Goal: Check status: Check status

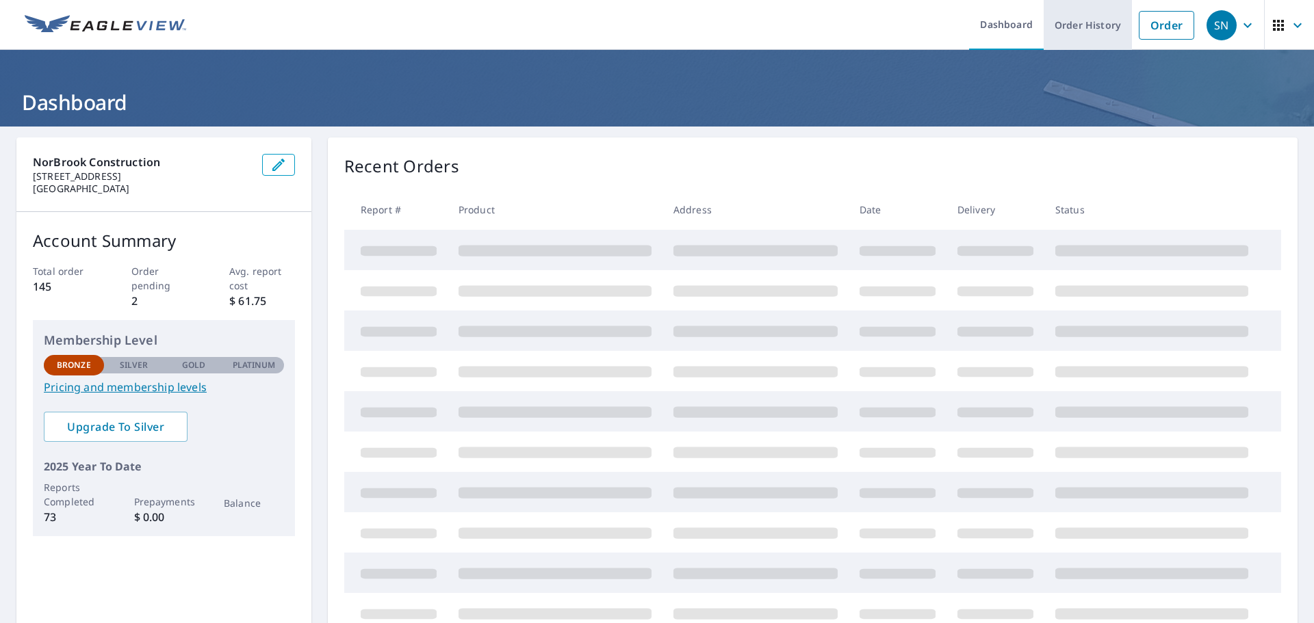
click at [1100, 29] on link "Order History" at bounding box center [1087, 25] width 88 height 50
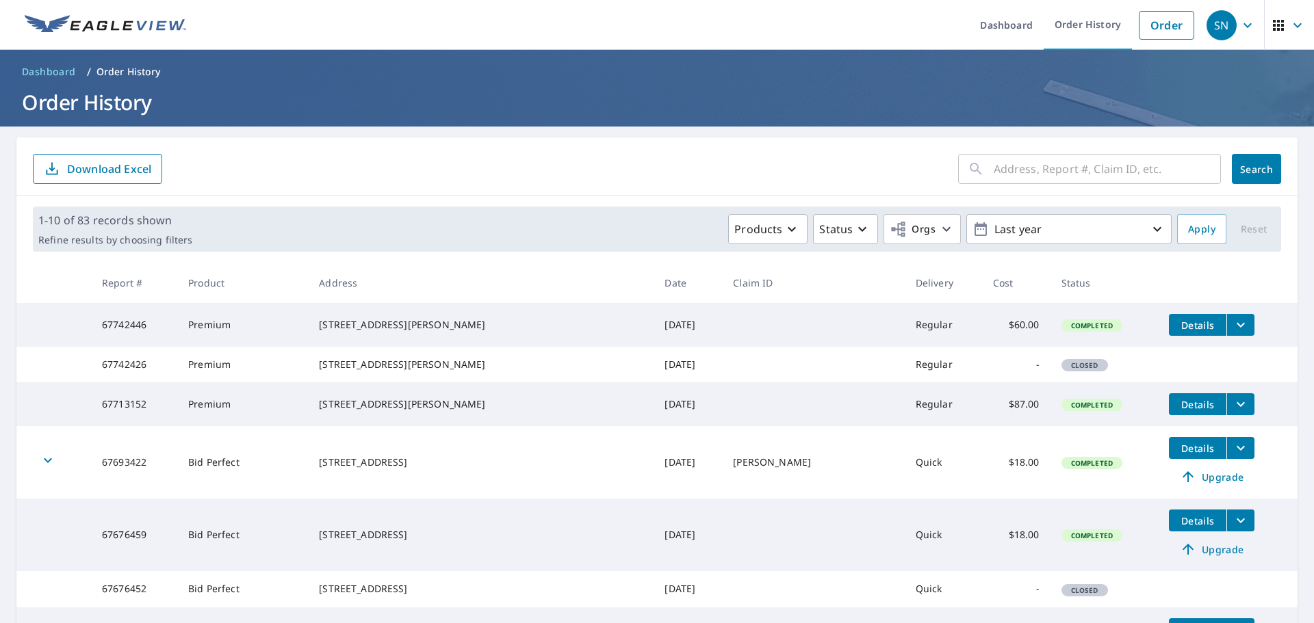
click at [1040, 172] on input "text" at bounding box center [1107, 169] width 227 height 38
type input "1900 clear"
click button "Search" at bounding box center [1256, 169] width 49 height 30
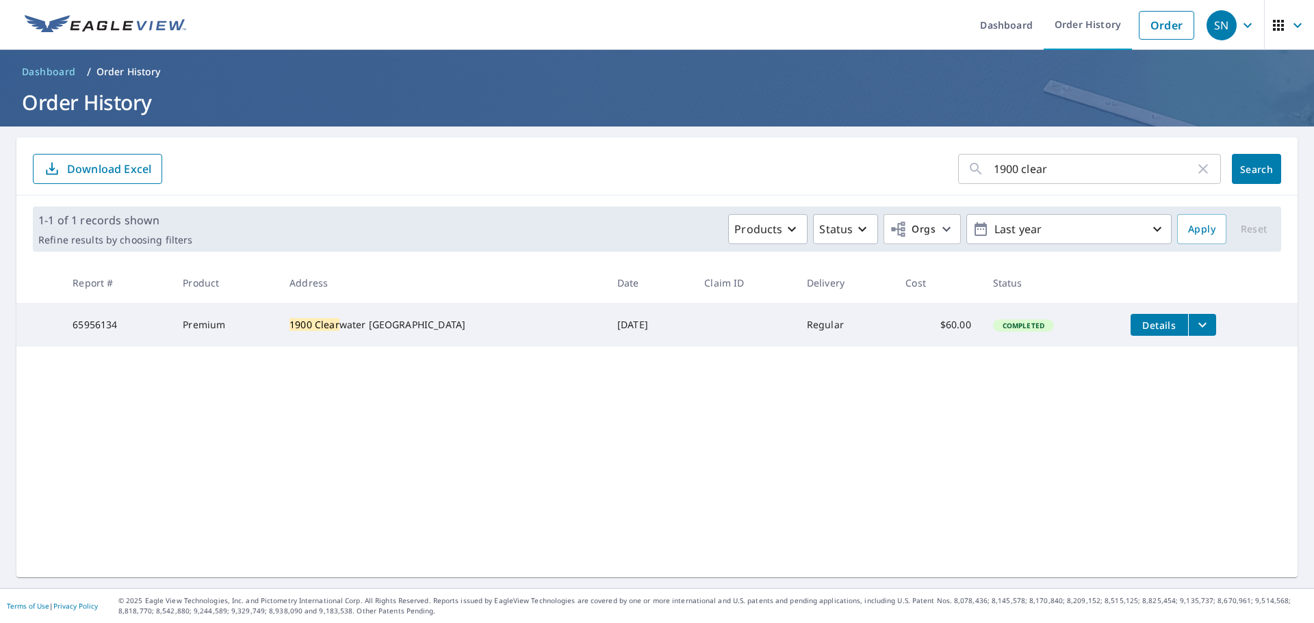
click at [1194, 327] on icon "filesDropdownBtn-65956134" at bounding box center [1202, 325] width 16 height 16
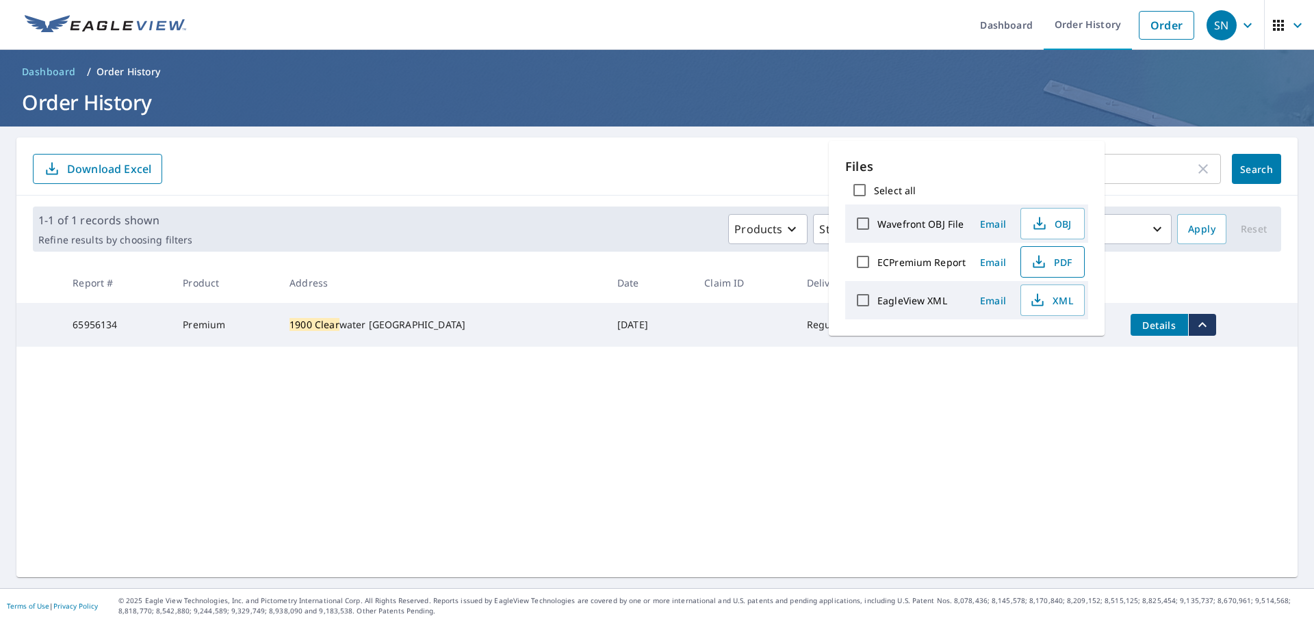
click at [1056, 259] on span "PDF" at bounding box center [1051, 262] width 44 height 16
click at [1160, 451] on div "1900 clear ​ Search Download Excel 1-1 of 1 records shown Refine results by cho…" at bounding box center [656, 358] width 1281 height 440
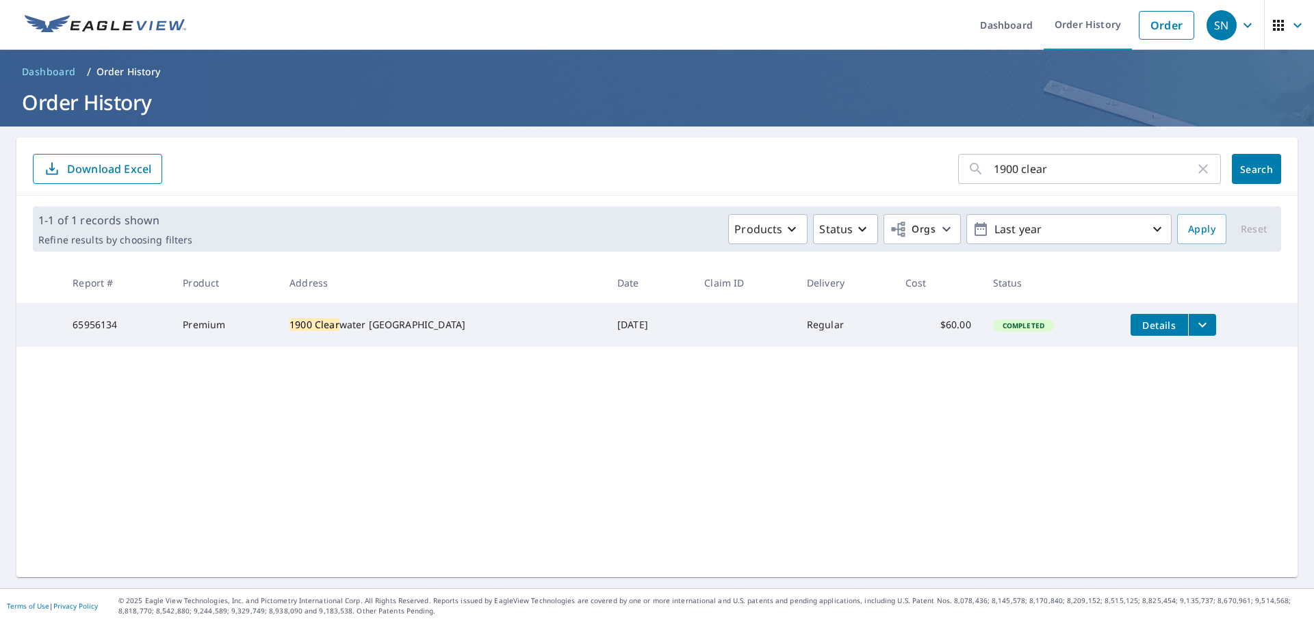
click at [1188, 335] on button "filesDropdownBtn-65956134" at bounding box center [1202, 325] width 28 height 22
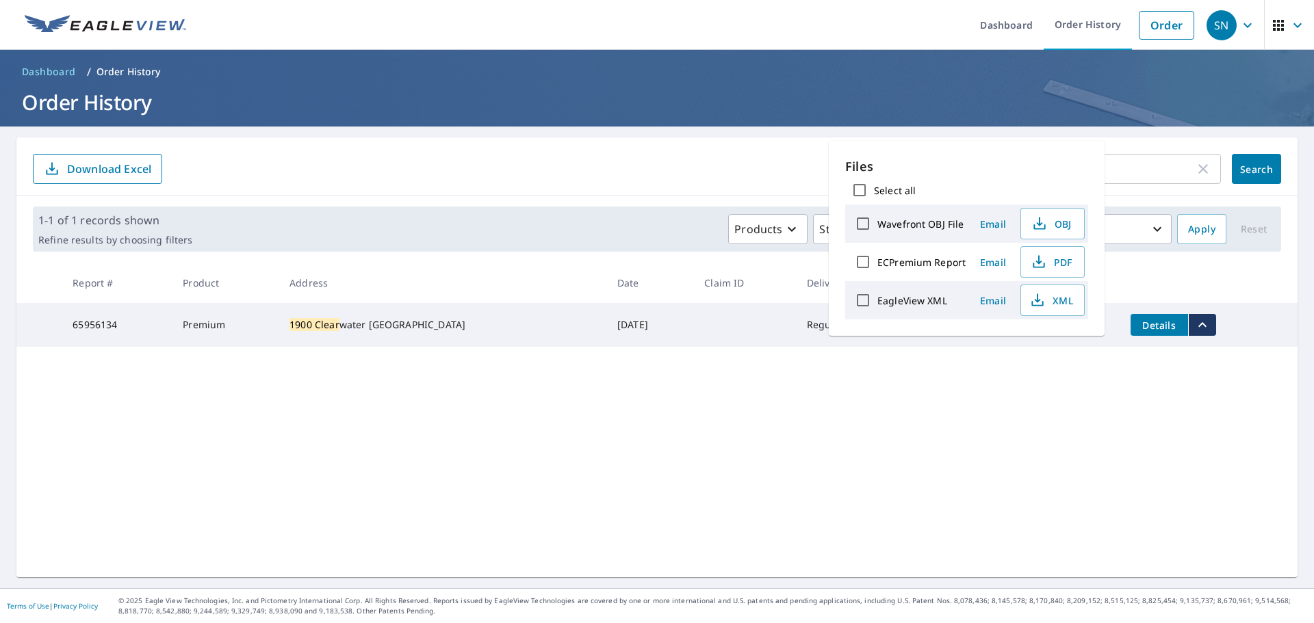
click at [1158, 444] on div "1900 clear ​ Search Download Excel 1-1 of 1 records shown Refine results by cho…" at bounding box center [656, 358] width 1281 height 440
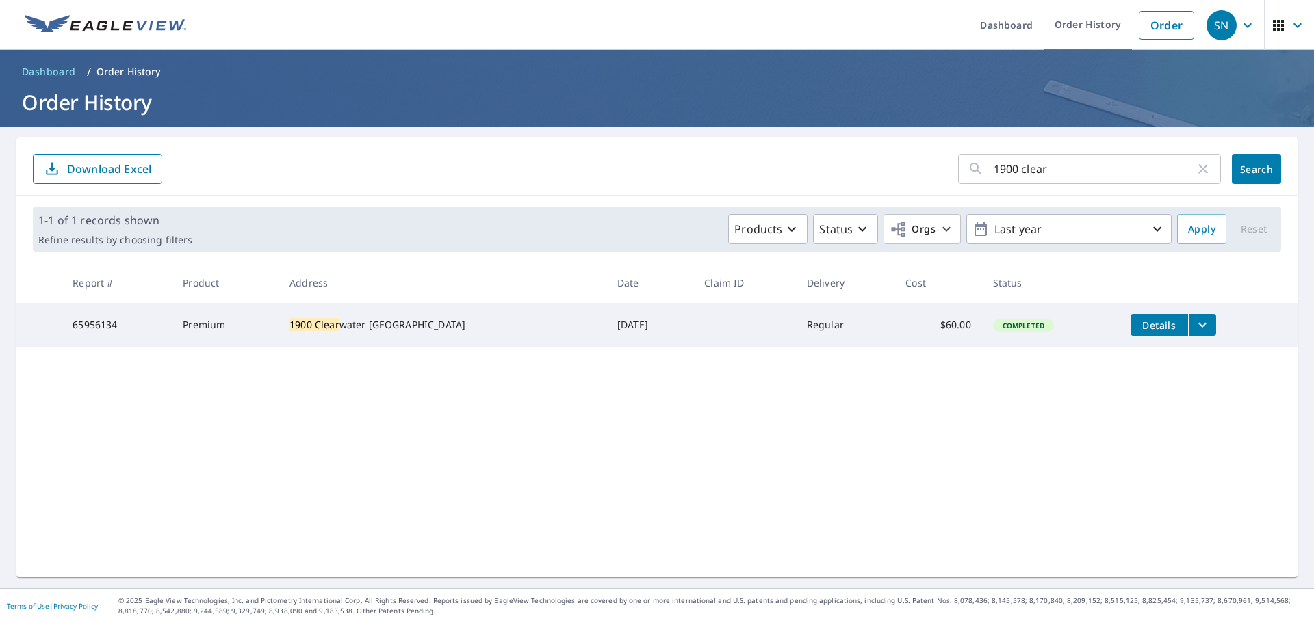
click at [166, 333] on td "65956134" at bounding box center [117, 325] width 110 height 44
click at [94, 332] on td "65956134" at bounding box center [117, 325] width 110 height 44
click at [209, 322] on td "Premium" at bounding box center [225, 325] width 107 height 44
drag, startPoint x: 400, startPoint y: 330, endPoint x: 506, endPoint y: 320, distance: 106.5
click at [506, 320] on tr "65956134 Premium [STREET_ADDRESS] [DATE] Regular $60.00 Completed Details" at bounding box center [656, 325] width 1281 height 44
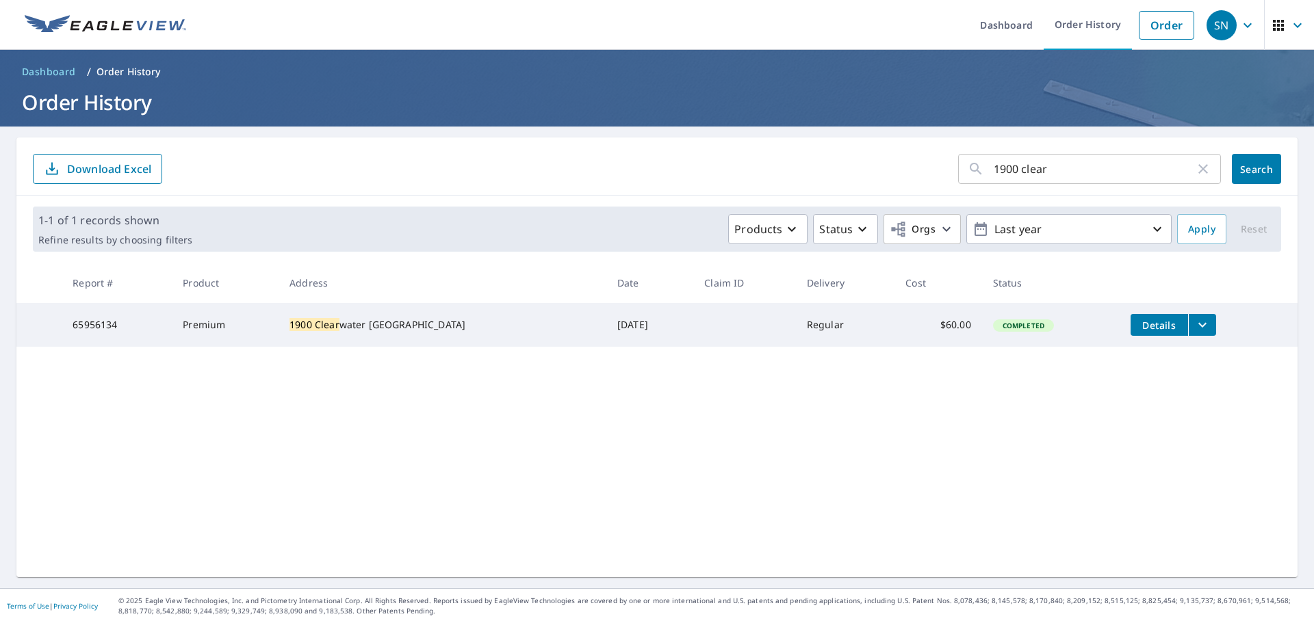
click at [511, 395] on div "1900 clear ​ Search Download Excel 1-1 of 1 records shown Refine results by cho…" at bounding box center [656, 358] width 1281 height 440
click at [1195, 164] on icon "button" at bounding box center [1203, 169] width 16 height 16
click at [946, 179] on form "​ Search Download Excel" at bounding box center [657, 169] width 1248 height 30
click at [1077, 174] on input "text" at bounding box center [1107, 169] width 227 height 38
click at [1209, 231] on button "Apply" at bounding box center [1201, 229] width 49 height 30
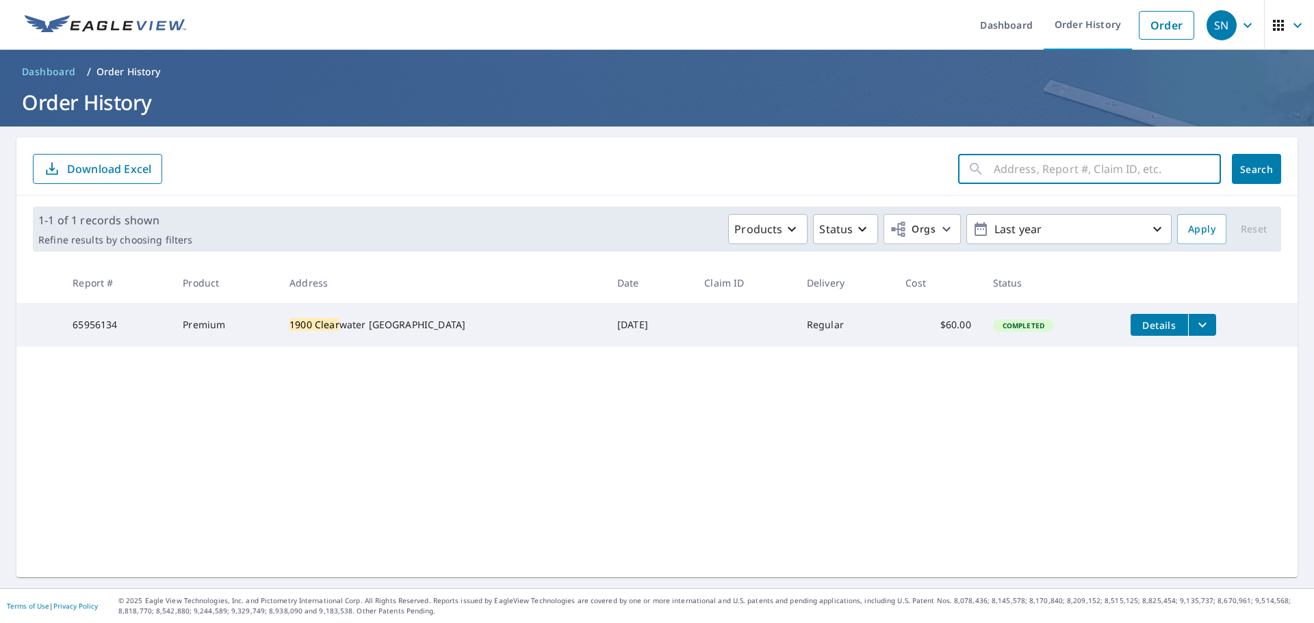
click at [1196, 172] on input "text" at bounding box center [1107, 169] width 227 height 38
click button "Search" at bounding box center [1256, 169] width 49 height 30
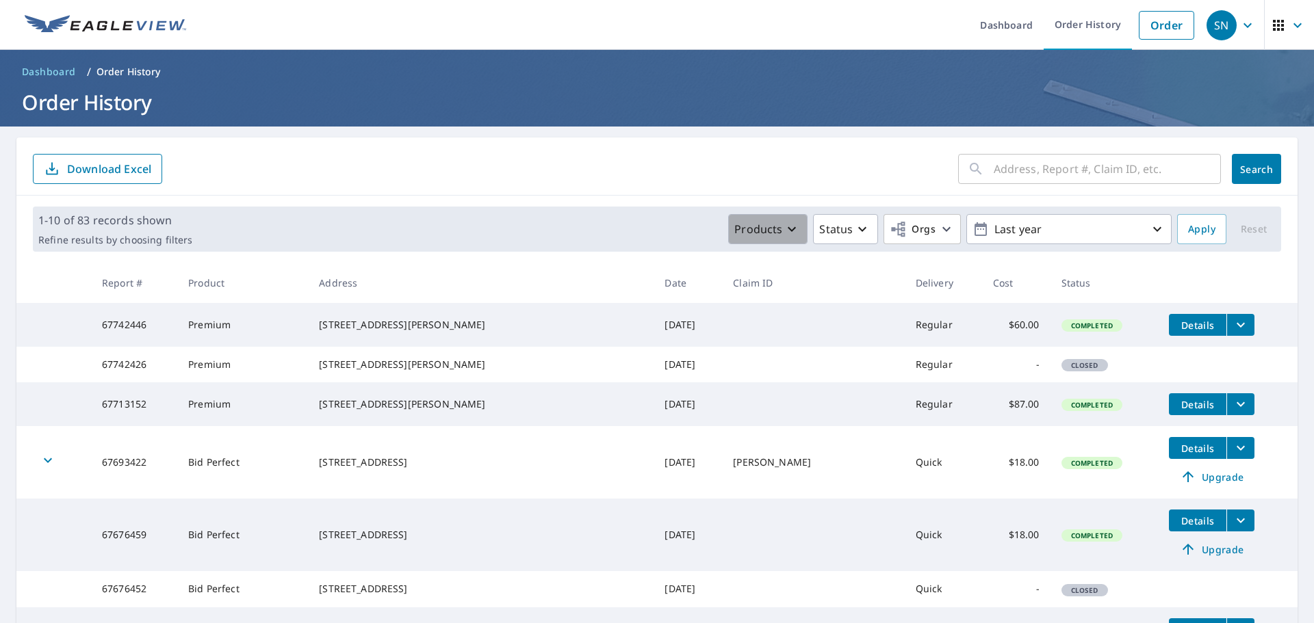
click at [760, 218] on button "Products" at bounding box center [767, 229] width 79 height 30
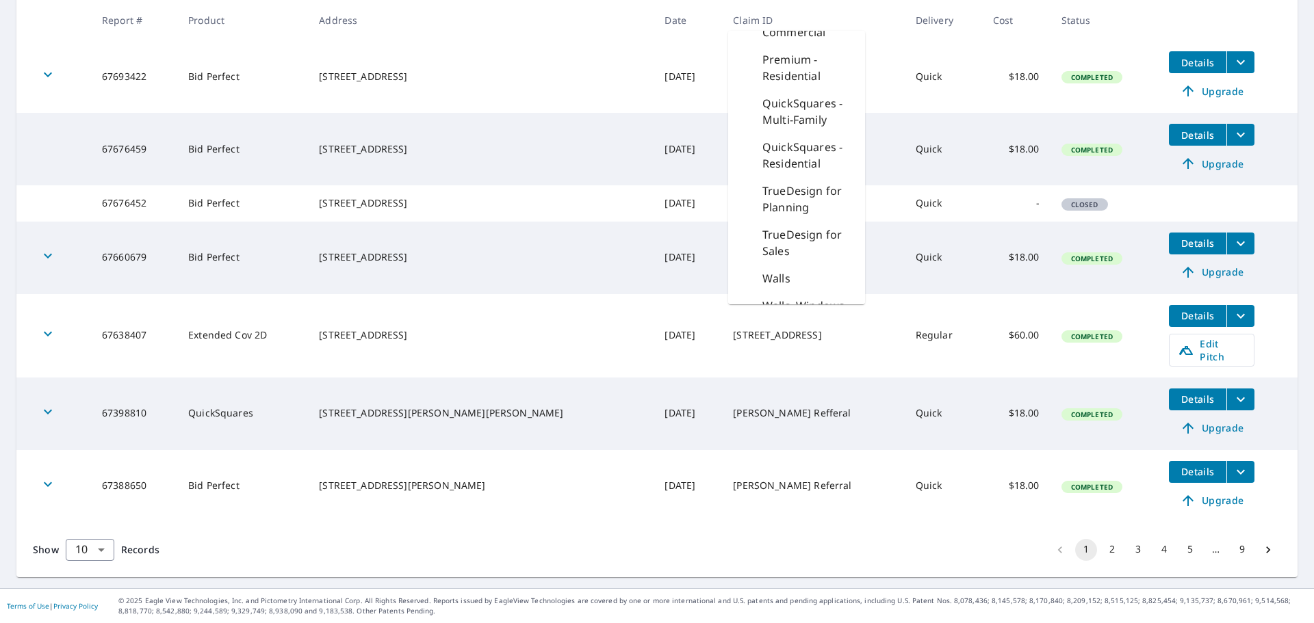
scroll to position [463, 0]
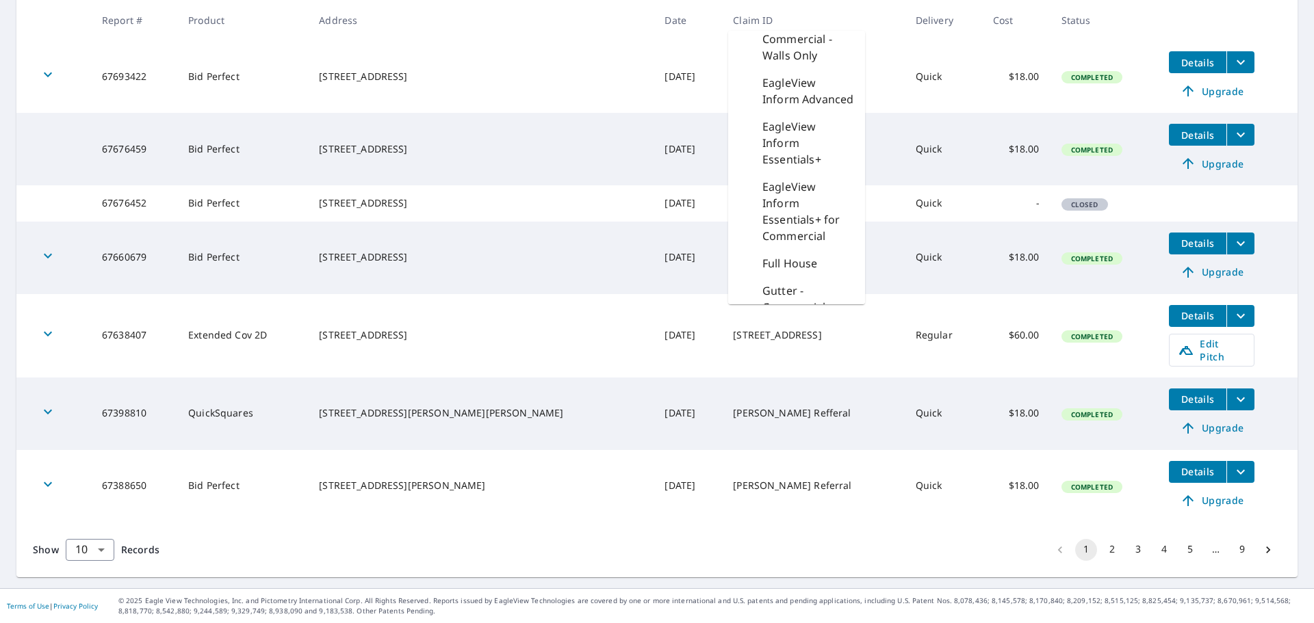
click at [803, 250] on div "Full House" at bounding box center [796, 263] width 137 height 27
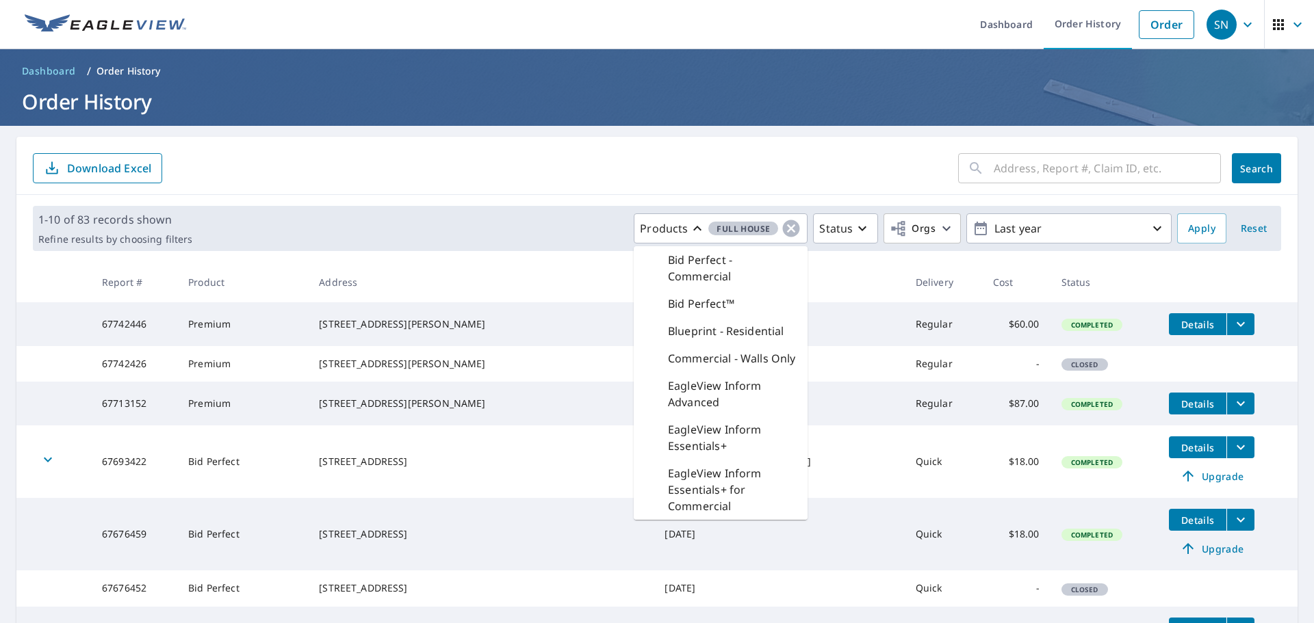
scroll to position [0, 0]
click at [562, 192] on div "​ Search Download Excel" at bounding box center [656, 167] width 1281 height 58
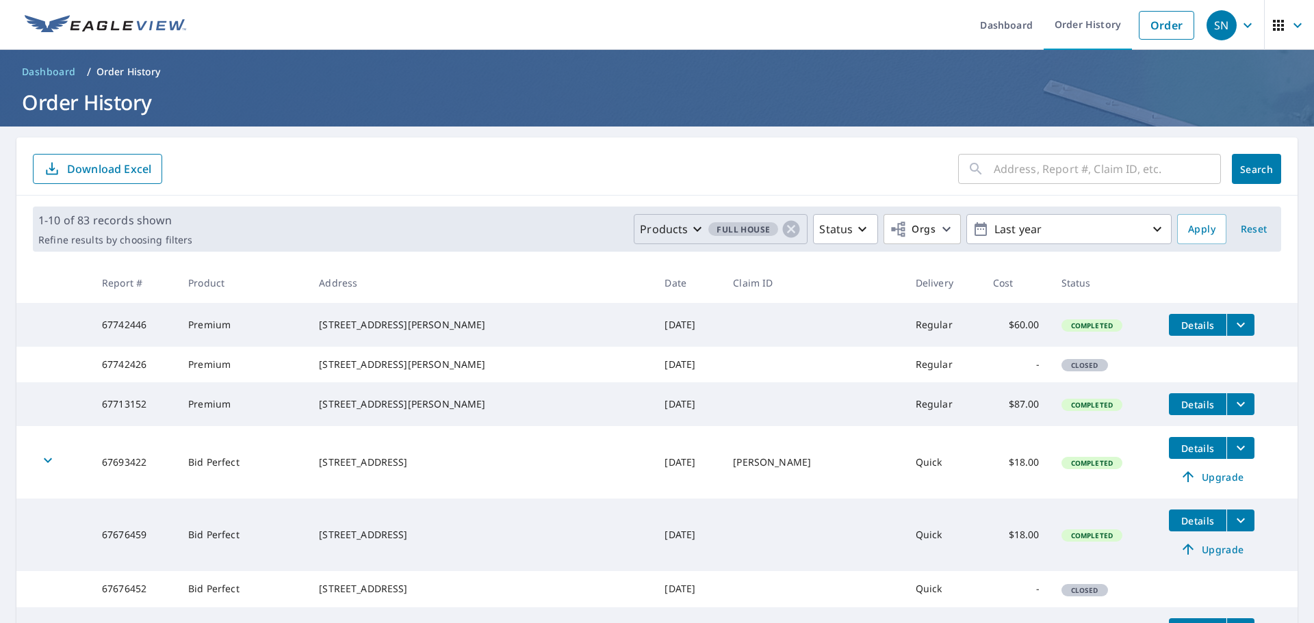
click at [669, 219] on div "Products Full House" at bounding box center [720, 229] width 161 height 21
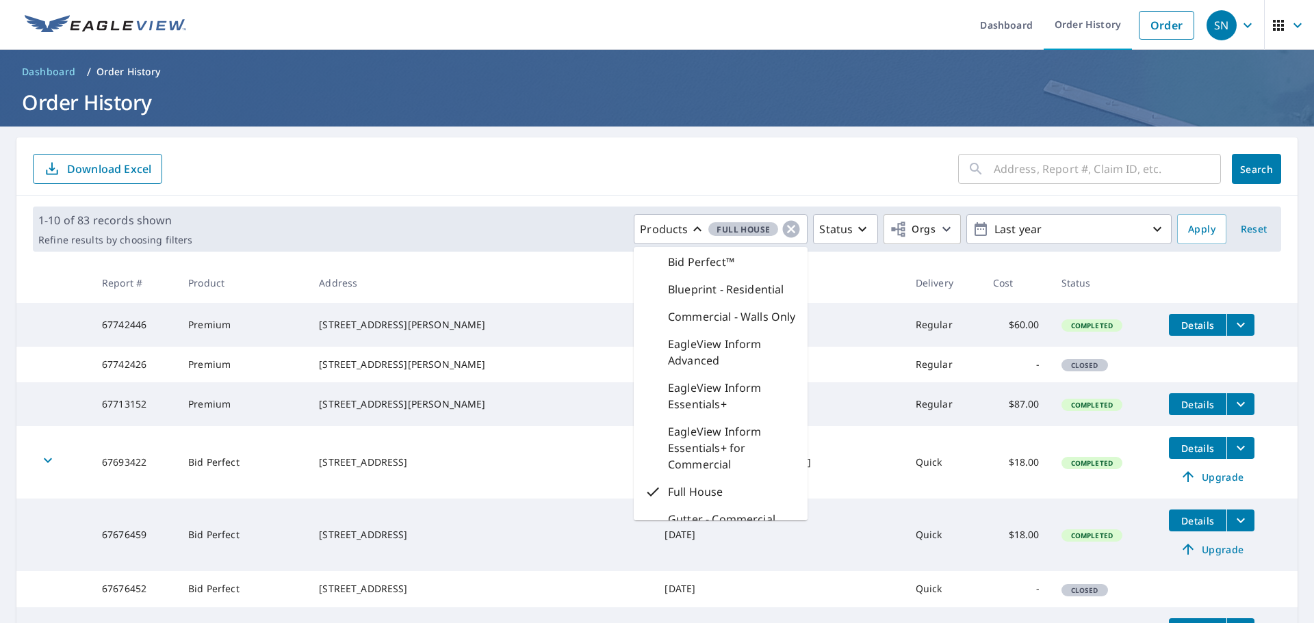
scroll to position [400, 0]
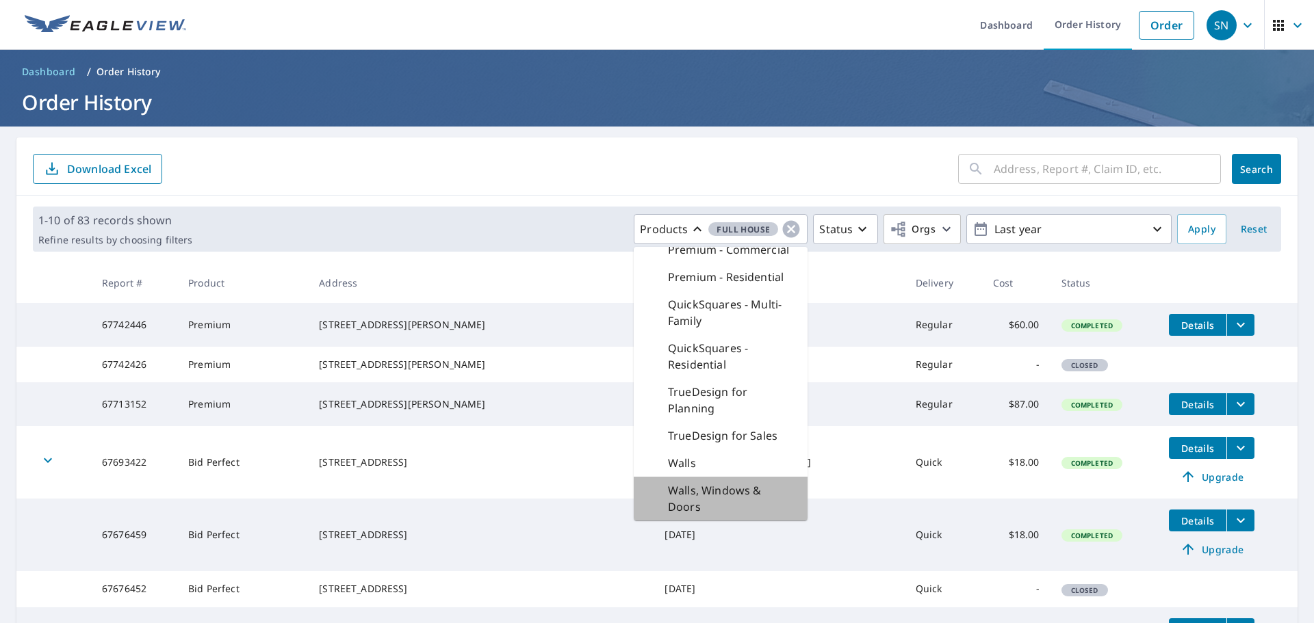
click at [739, 491] on p "Walls, Windows & Doors" at bounding box center [732, 498] width 129 height 33
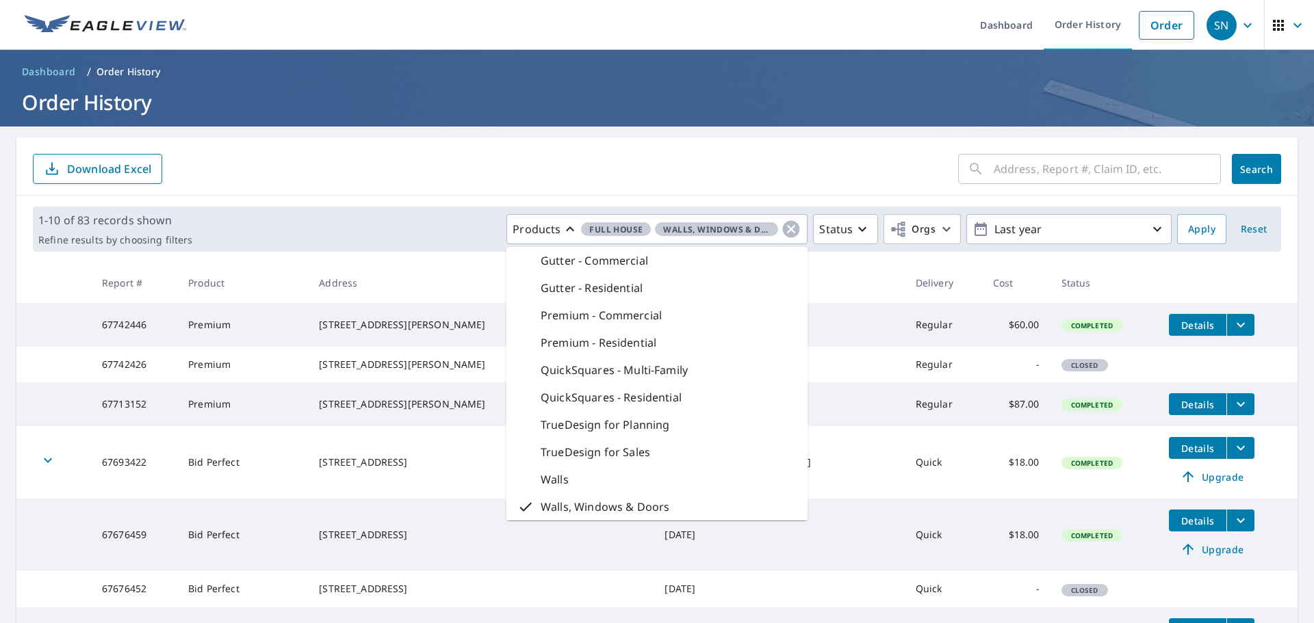
click at [476, 170] on form "​ Search Download Excel" at bounding box center [657, 169] width 1248 height 30
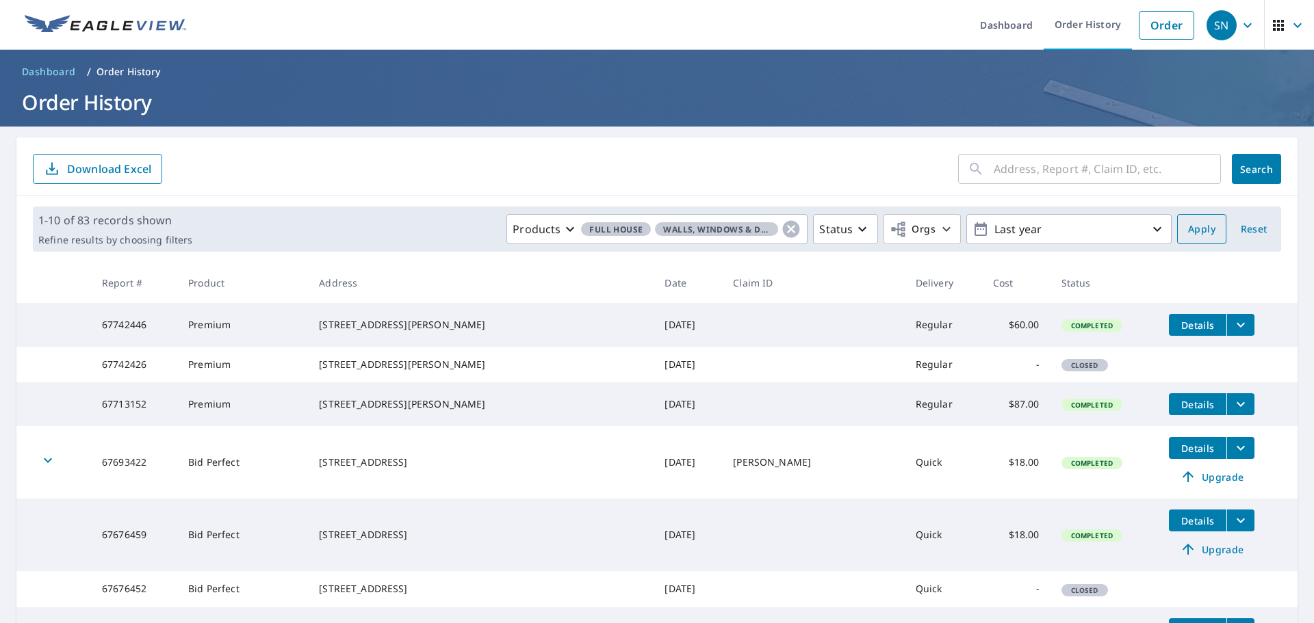
click at [1209, 232] on button "Apply" at bounding box center [1201, 229] width 49 height 30
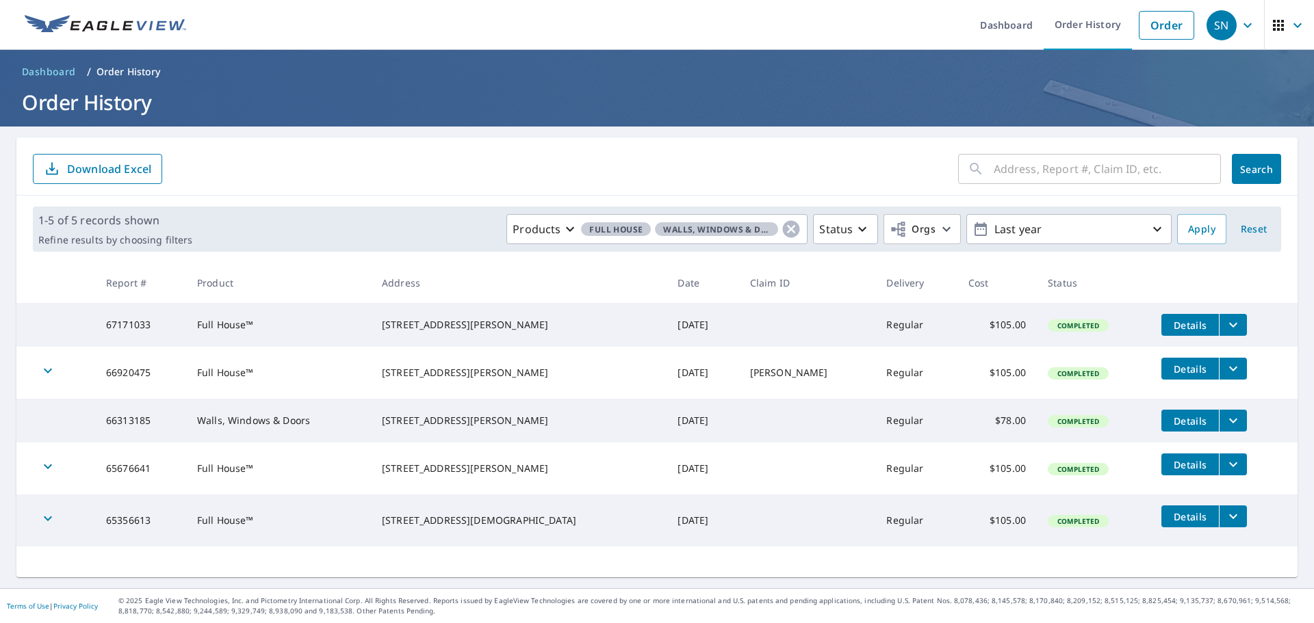
click at [1225, 322] on icon "filesDropdownBtn-67171033" at bounding box center [1233, 325] width 16 height 16
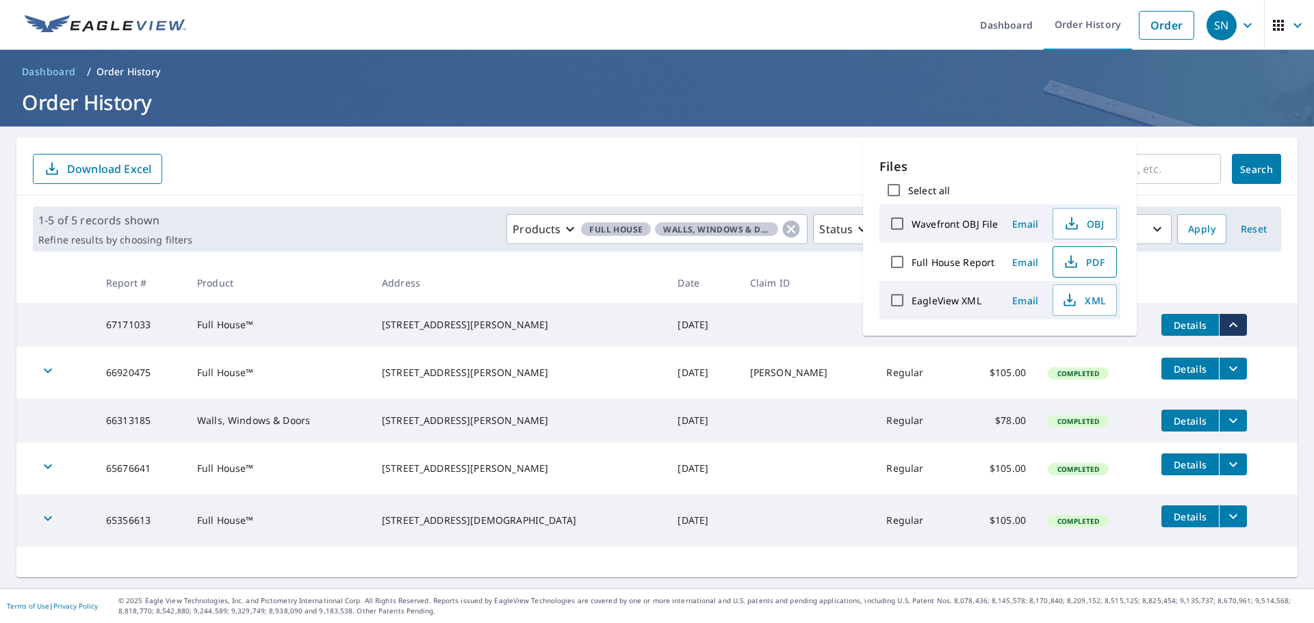
click at [1084, 273] on button "PDF" at bounding box center [1084, 261] width 64 height 31
click at [835, 129] on main "​ Search Download Excel 1-5 of 5 records shown Refine results by choosing filte…" at bounding box center [657, 358] width 1314 height 462
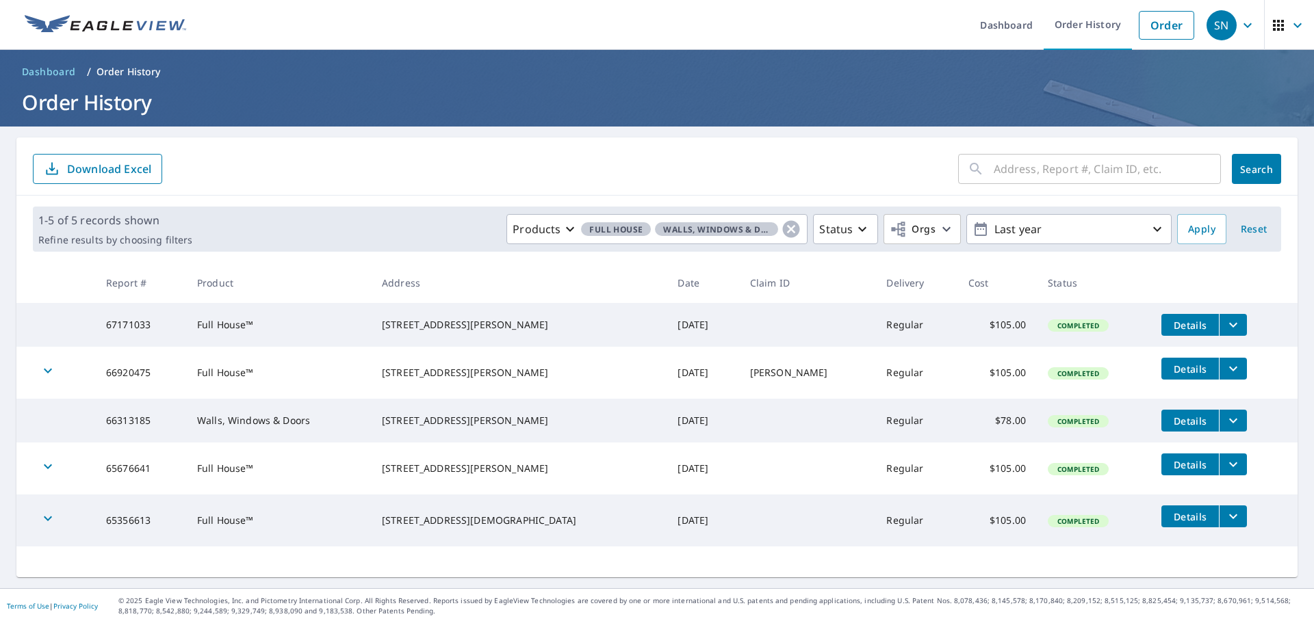
click at [1225, 429] on icon "filesDropdownBtn-66313185" at bounding box center [1233, 421] width 16 height 16
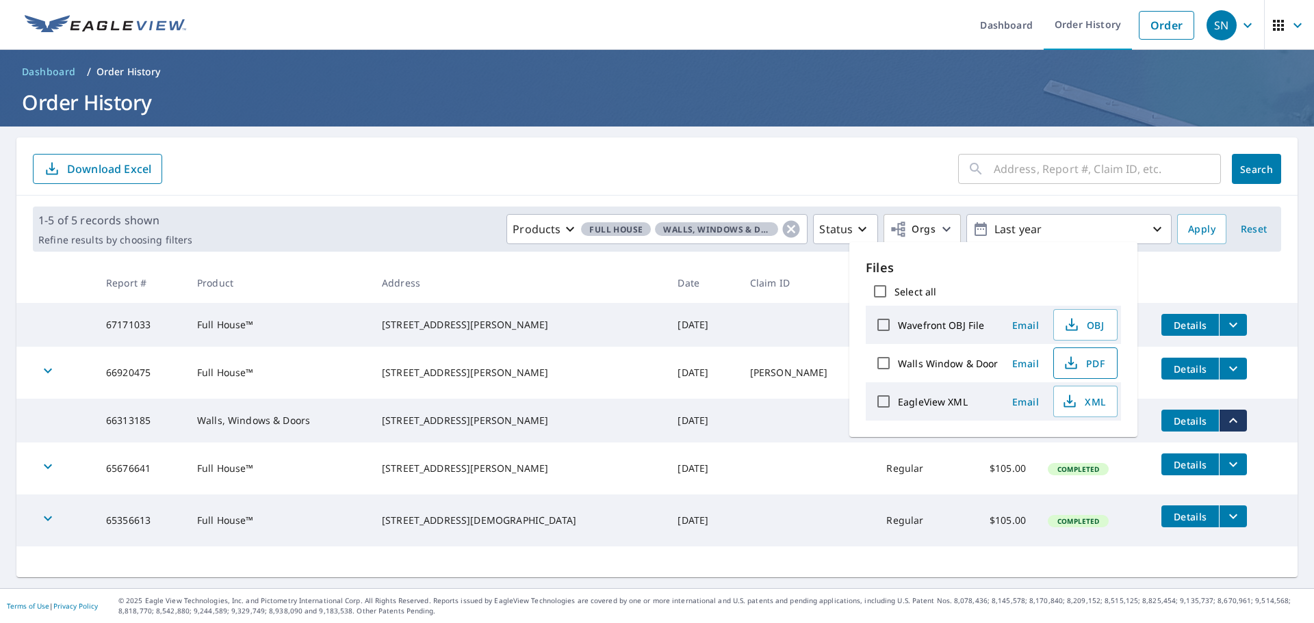
click at [1098, 369] on span "PDF" at bounding box center [1084, 363] width 44 height 16
click at [298, 218] on div "Products Full House Walls, Windows & Doors Status Orgs Last year" at bounding box center [685, 229] width 974 height 30
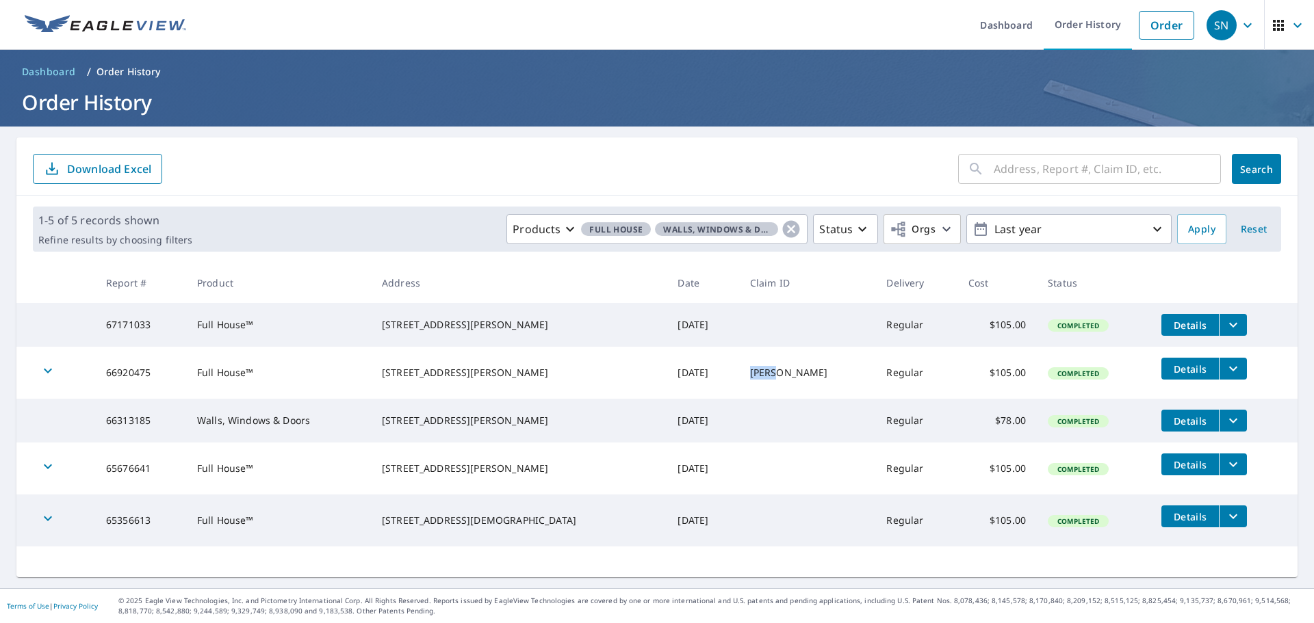
drag, startPoint x: 740, startPoint y: 381, endPoint x: 710, endPoint y: 380, distance: 30.1
click at [739, 380] on td "[PERSON_NAME]" at bounding box center [807, 373] width 137 height 52
click at [739, 395] on td "[PERSON_NAME]" at bounding box center [807, 373] width 137 height 52
